Goal: Information Seeking & Learning: Check status

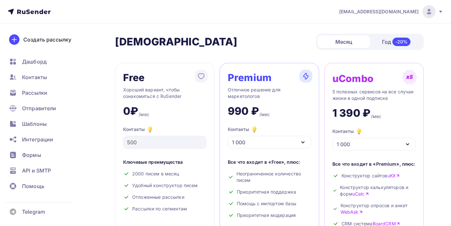
click at [35, 93] on span "Рассылки" at bounding box center [34, 93] width 25 height 8
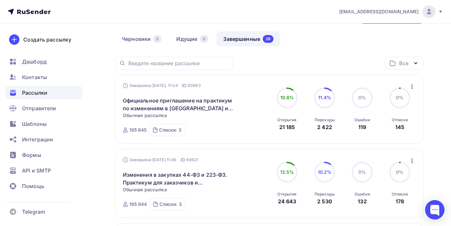
scroll to position [52, 0]
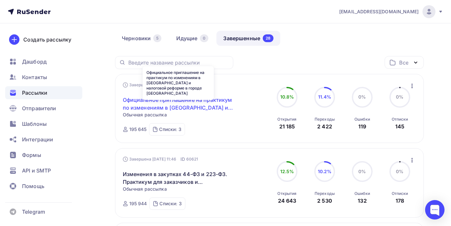
click at [212, 101] on link "Официальное приглашение на практикум по изменениям в [GEOGRAPHIC_DATA] и налого…" at bounding box center [178, 104] width 111 height 16
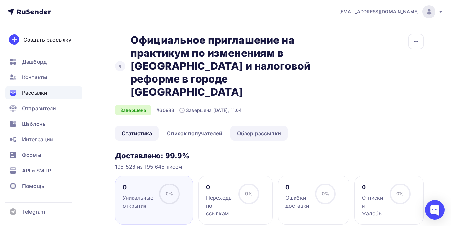
click at [250, 126] on link "Обзор рассылки" at bounding box center [259, 133] width 57 height 15
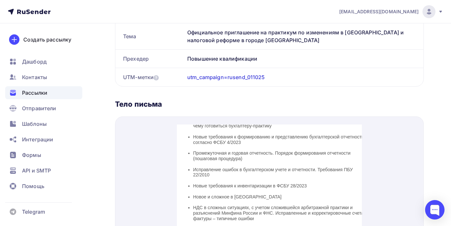
scroll to position [291, 0]
click at [443, 10] on icon at bounding box center [440, 11] width 5 height 5
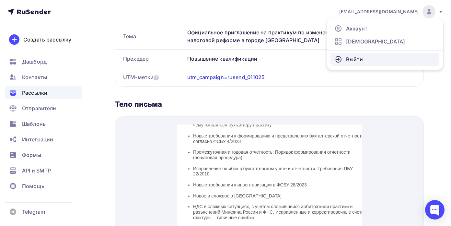
click at [378, 63] on link "Выйти" at bounding box center [385, 59] width 109 height 13
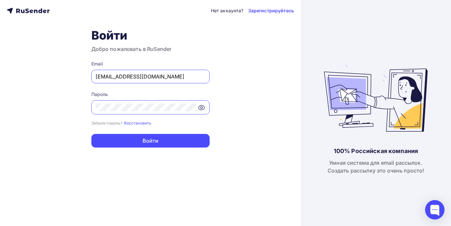
click at [172, 78] on input "[EMAIL_ADDRESS][DOMAIN_NAME]" at bounding box center [151, 77] width 110 height 8
type input "[EMAIL_ADDRESS][DOMAIN_NAME]"
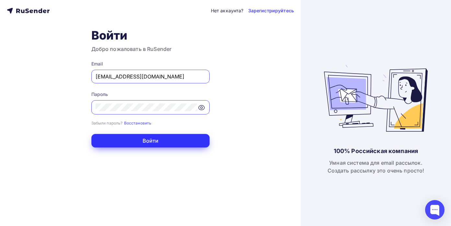
click at [182, 145] on button "Войти" at bounding box center [150, 141] width 118 height 14
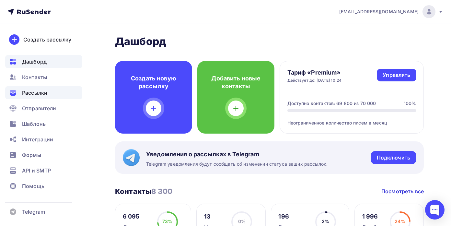
click at [43, 93] on span "Рассылки" at bounding box center [34, 93] width 25 height 8
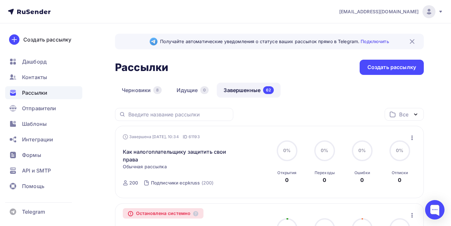
click at [244, 90] on link "Завершенные 62" at bounding box center [249, 90] width 64 height 15
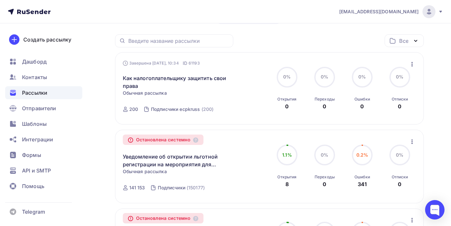
scroll to position [71, 0]
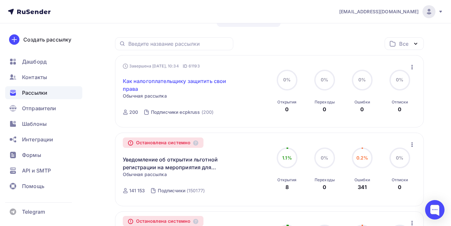
click at [181, 82] on link "Как налогоплательщику защитить свои права" at bounding box center [178, 85] width 111 height 16
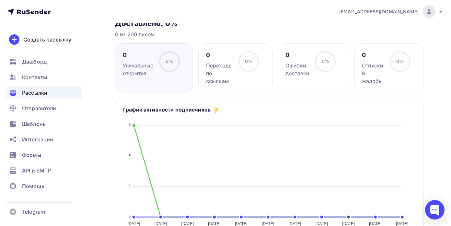
scroll to position [85, 0]
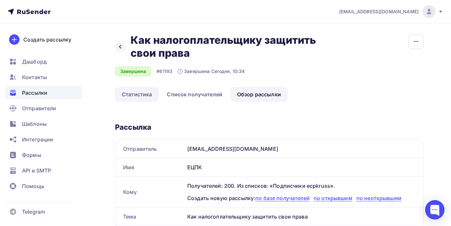
click at [143, 95] on link "Статистика" at bounding box center [137, 94] width 44 height 15
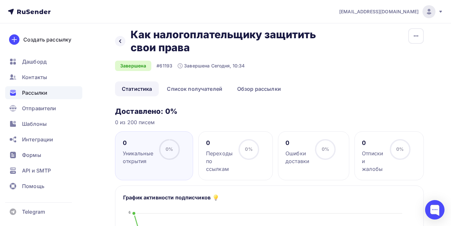
scroll to position [5, 0]
click at [186, 88] on link "Список получателей" at bounding box center [194, 89] width 69 height 15
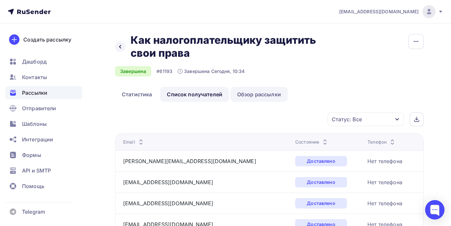
click at [252, 94] on link "Обзор рассылки" at bounding box center [259, 94] width 57 height 15
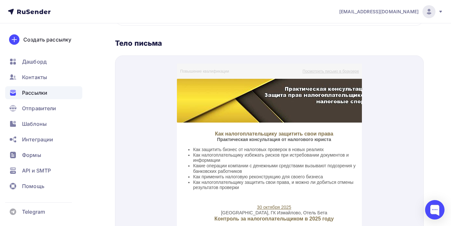
scroll to position [238, 0]
